Goal: Task Accomplishment & Management: Manage account settings

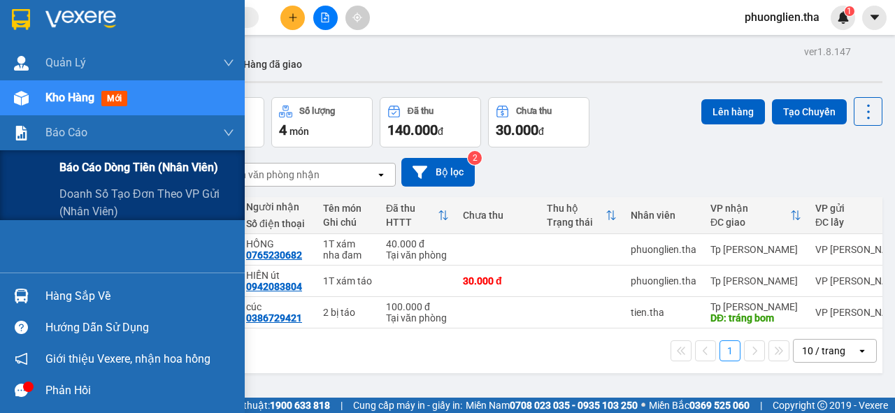
click at [131, 170] on span "Báo cáo dòng tiền (nhân viên)" at bounding box center [138, 167] width 159 height 17
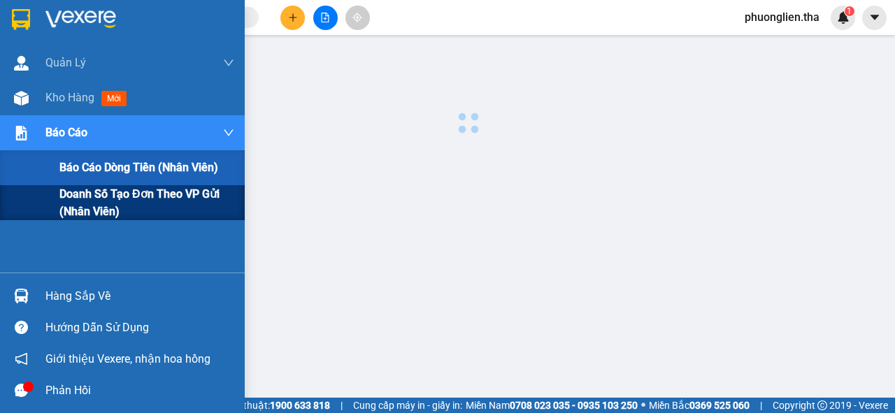
click at [134, 194] on span "Doanh số tạo đơn theo VP gửi (nhân viên)" at bounding box center [146, 202] width 175 height 35
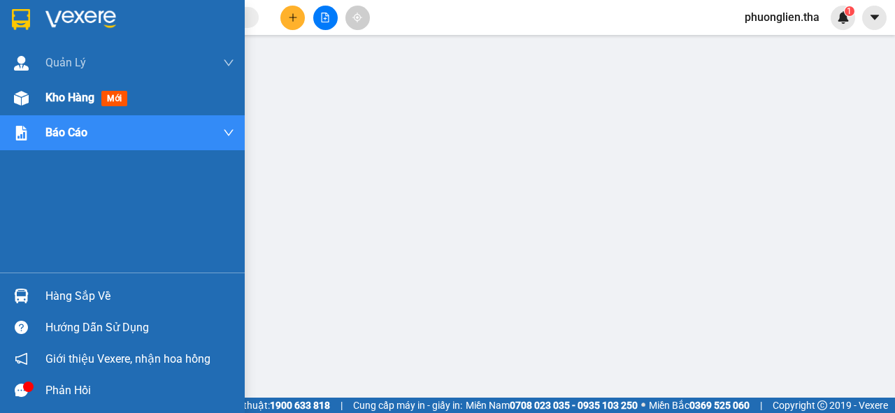
click at [80, 94] on span "Kho hàng" at bounding box center [69, 97] width 49 height 13
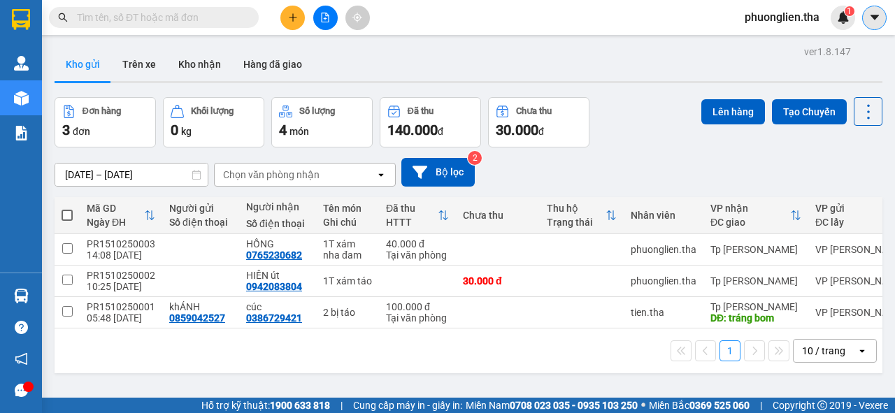
click at [871, 16] on icon "caret-down" at bounding box center [874, 17] width 8 height 5
click at [770, 16] on span "phuonglien.tha" at bounding box center [782, 16] width 97 height 17
click at [769, 44] on span "Đăng xuất" at bounding box center [788, 43] width 69 height 15
